Goal: Navigation & Orientation: Go to known website

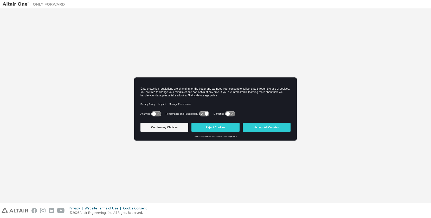
click at [269, 126] on button "Accept All Cookies" at bounding box center [266, 127] width 48 height 9
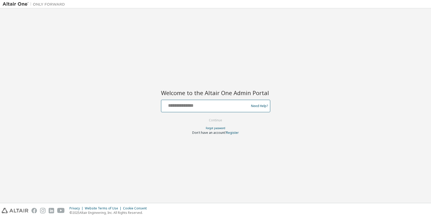
click at [194, 108] on input "text" at bounding box center [205, 105] width 85 height 8
type input "**********"
